Goal: Navigation & Orientation: Find specific page/section

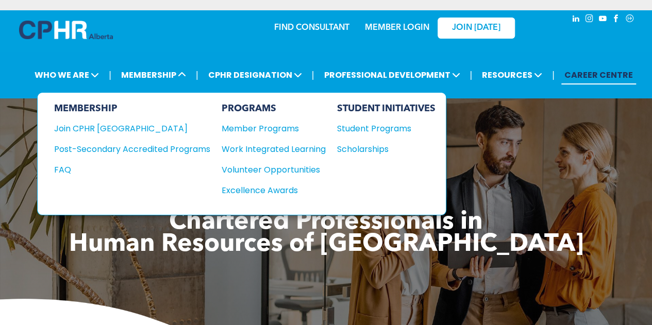
click at [304, 151] on div "Work Integrated Learning" at bounding box center [269, 149] width 94 height 13
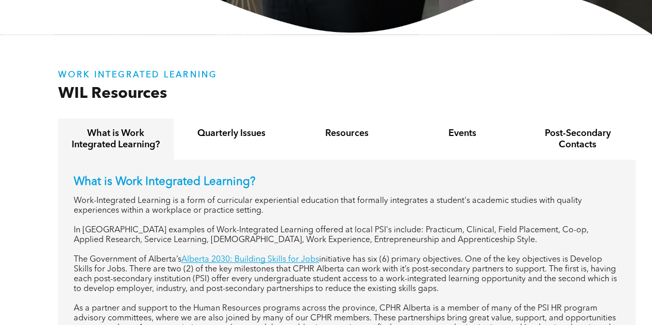
scroll to position [314, 0]
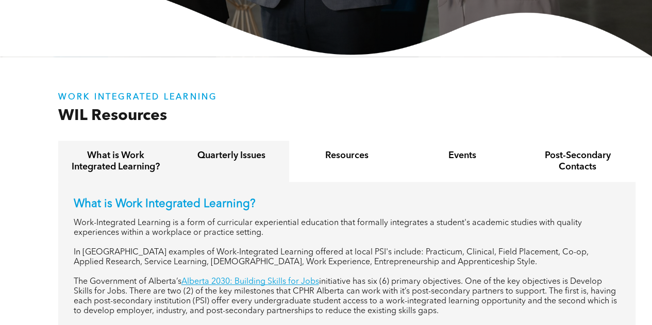
click at [241, 169] on div "Quarterly Issues" at bounding box center [232, 161] width 116 height 41
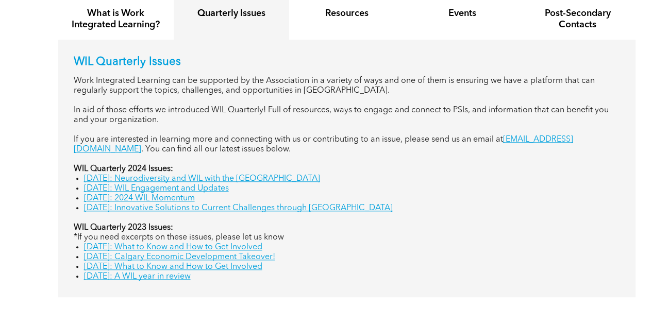
scroll to position [457, 0]
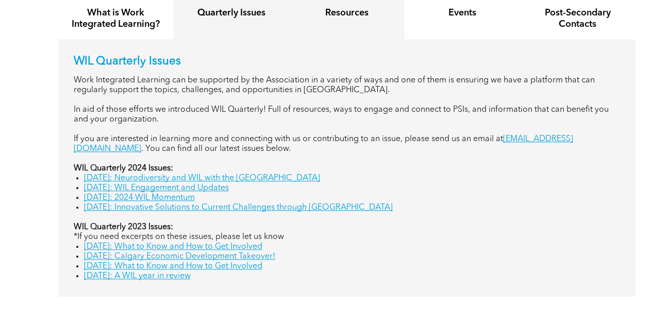
click at [357, 27] on div "Resources" at bounding box center [347, 18] width 116 height 41
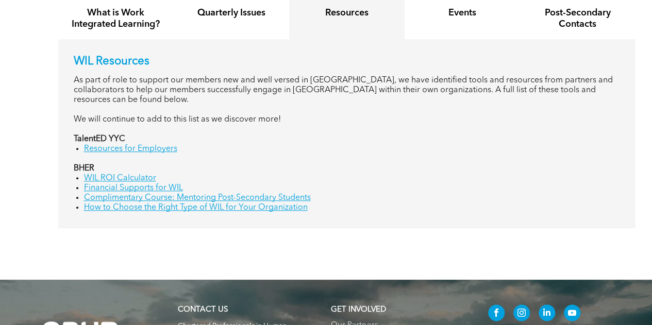
scroll to position [413, 0]
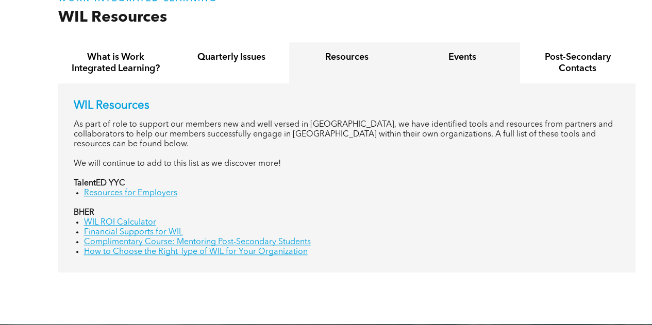
click at [458, 60] on h4 "Events" at bounding box center [462, 57] width 97 height 11
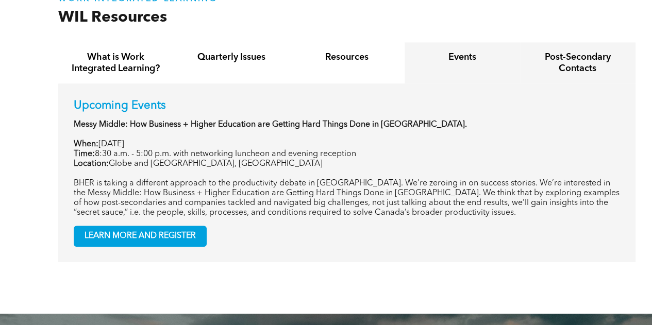
click at [604, 47] on div "Post-Secondary Contacts" at bounding box center [578, 62] width 116 height 41
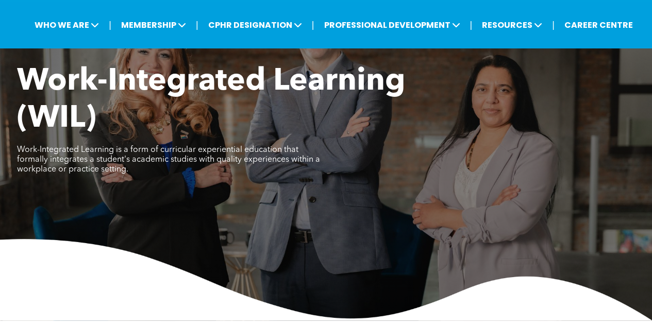
scroll to position [0, 0]
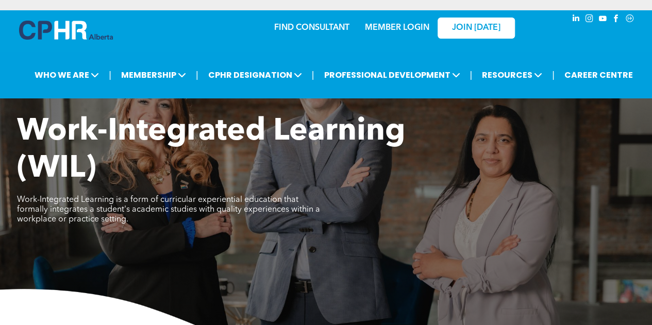
click at [583, 80] on link "CAREER CENTRE" at bounding box center [599, 74] width 75 height 19
